Goal: Check status

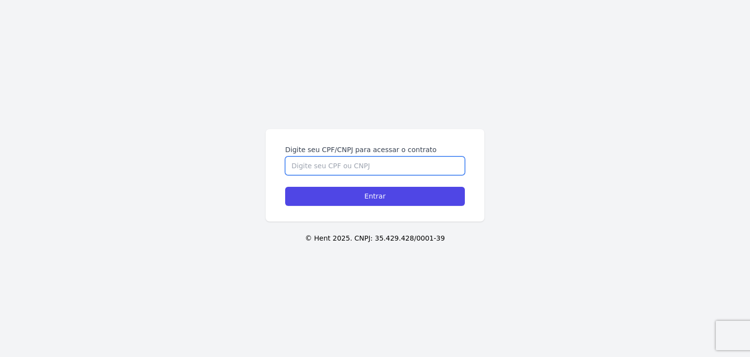
click at [360, 165] on input "Digite seu CPF/CNPJ para acessar o contrato" at bounding box center [375, 165] width 180 height 19
type input "05147822933"
click at [285, 187] on input "Entrar" at bounding box center [375, 196] width 180 height 19
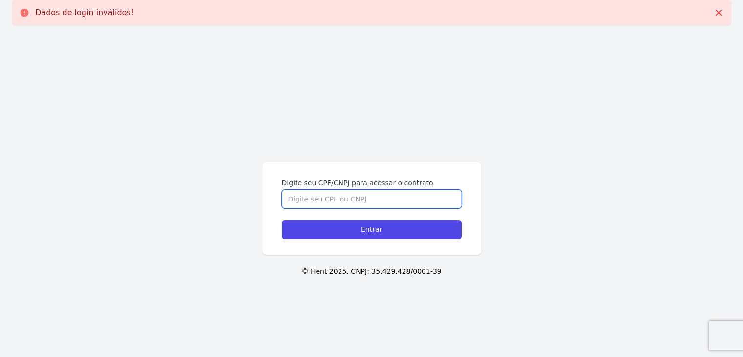
click at [346, 200] on input "Digite seu CPF/CNPJ para acessar o contrato" at bounding box center [372, 198] width 180 height 19
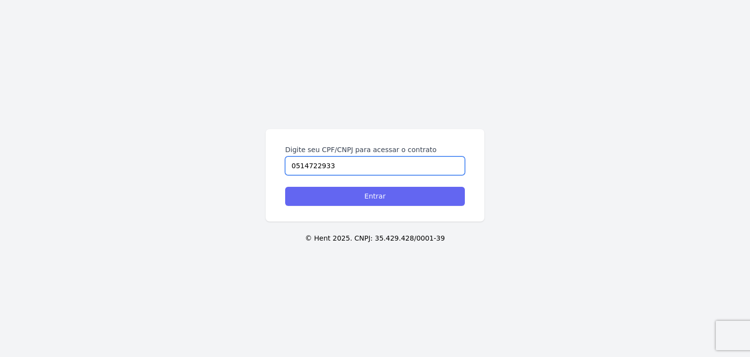
type input "0514722933"
click at [307, 200] on input "Entrar" at bounding box center [375, 196] width 180 height 19
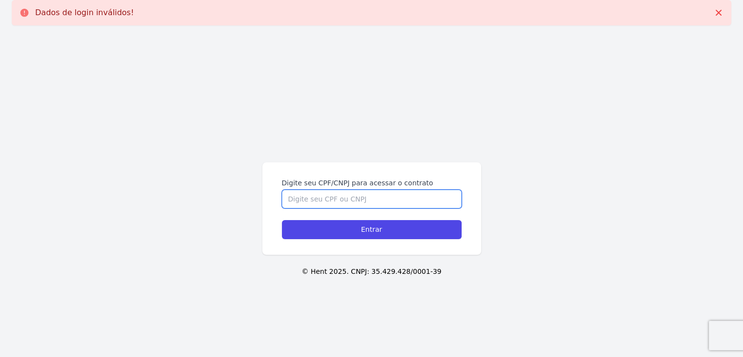
click at [301, 202] on input "Digite seu CPF/CNPJ para acessar o contrato" at bounding box center [372, 198] width 180 height 19
type input "05147822933"
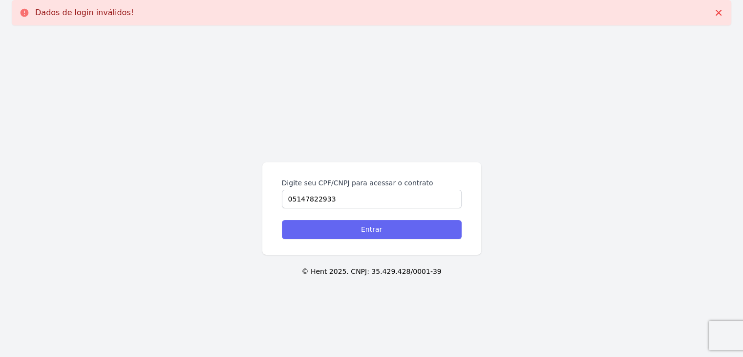
drag, startPoint x: 321, startPoint y: 219, endPoint x: 325, endPoint y: 226, distance: 7.6
click at [325, 226] on form "Digite seu CPF/CNPJ para acessar o contrato 05147822933 Entrar" at bounding box center [372, 208] width 180 height 61
click at [325, 226] on input "Entrar" at bounding box center [372, 229] width 180 height 19
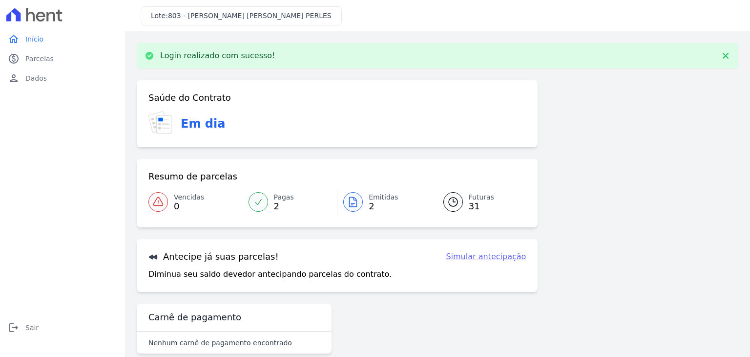
click at [363, 202] on link "Emitidas 2" at bounding box center [384, 201] width 94 height 27
